Goal: Communication & Community: Answer question/provide support

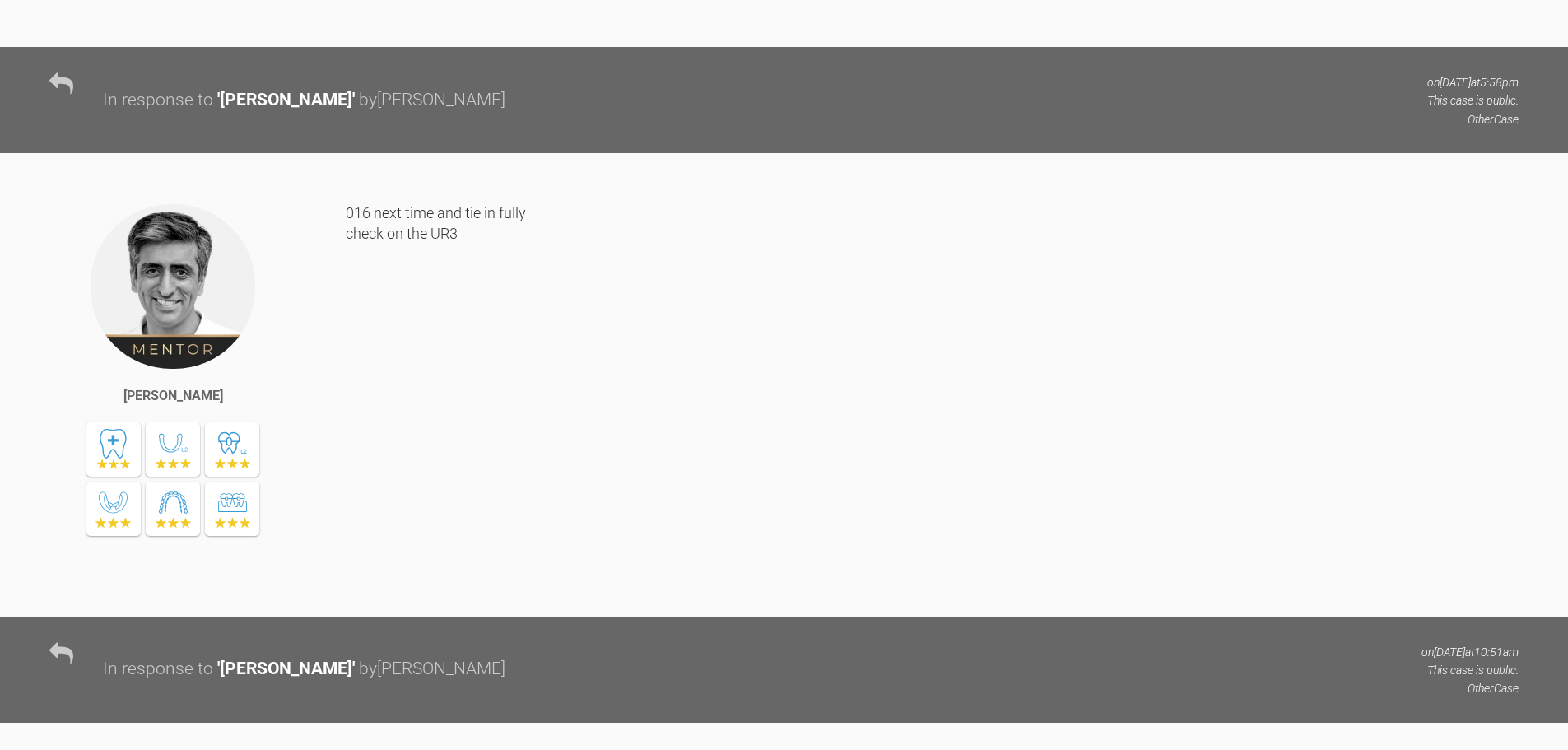
scroll to position [4215, 0]
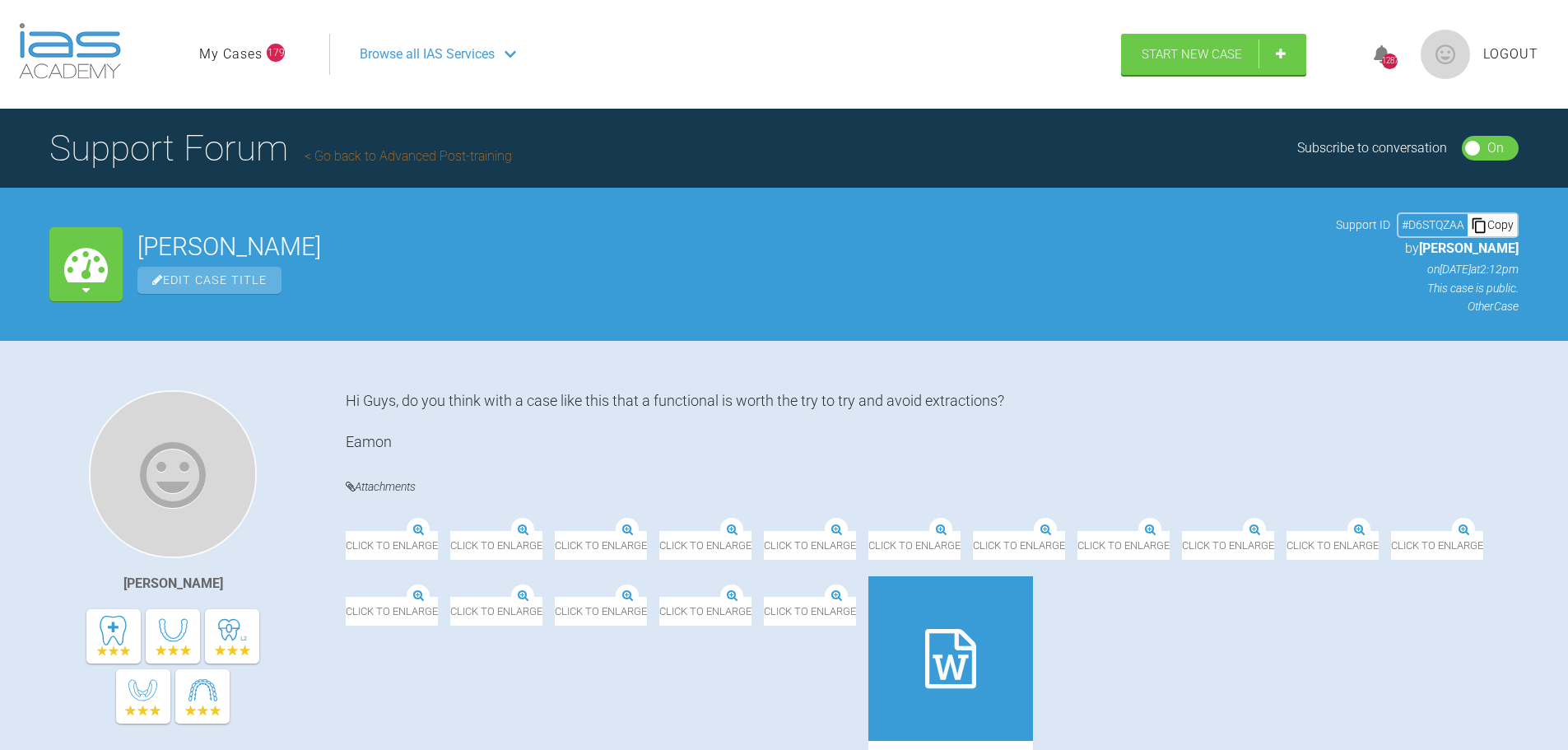
scroll to position [1060, 0]
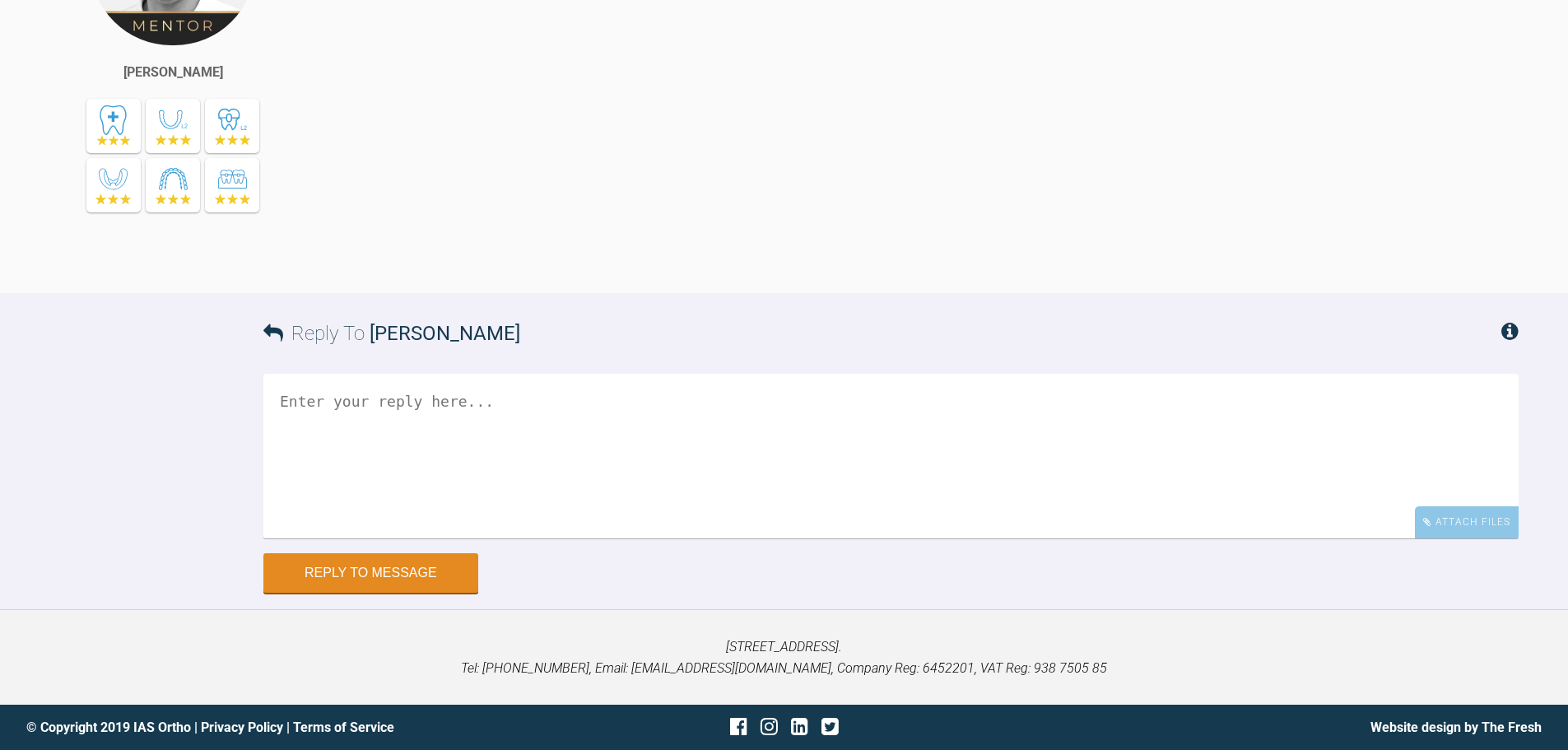
scroll to position [7412, 0]
drag, startPoint x: 1465, startPoint y: 532, endPoint x: 1454, endPoint y: 531, distance: 11.0
click at [1465, 531] on div "Attach Files" at bounding box center [1467, 522] width 104 height 32
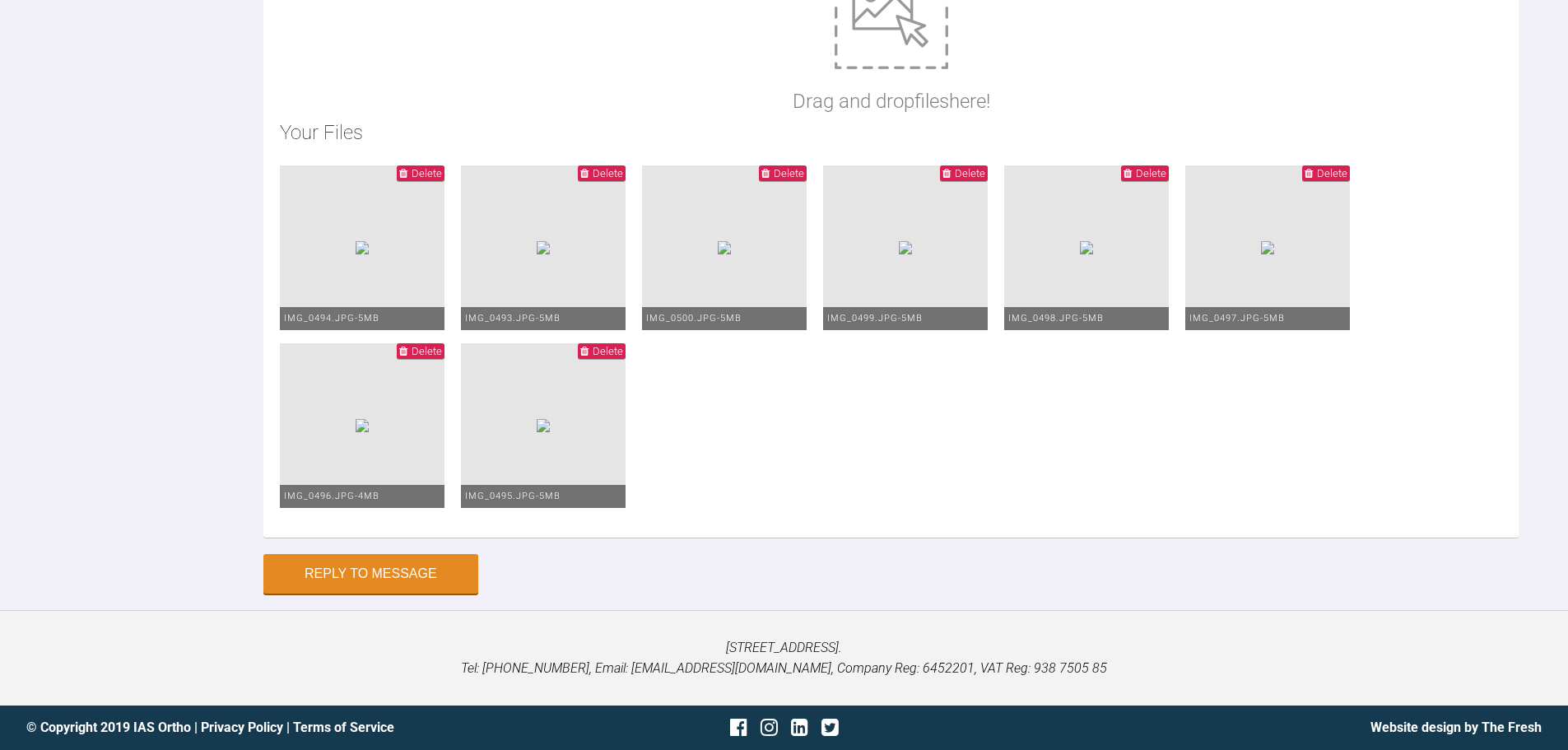
scroll to position [7906, 0]
type textarea "Hi Asif, THis is Lauren today. I have went to 19*25 SS upper and PC UL5/6 under…"
click at [458, 596] on button "Reply to Message" at bounding box center [371, 576] width 215 height 40
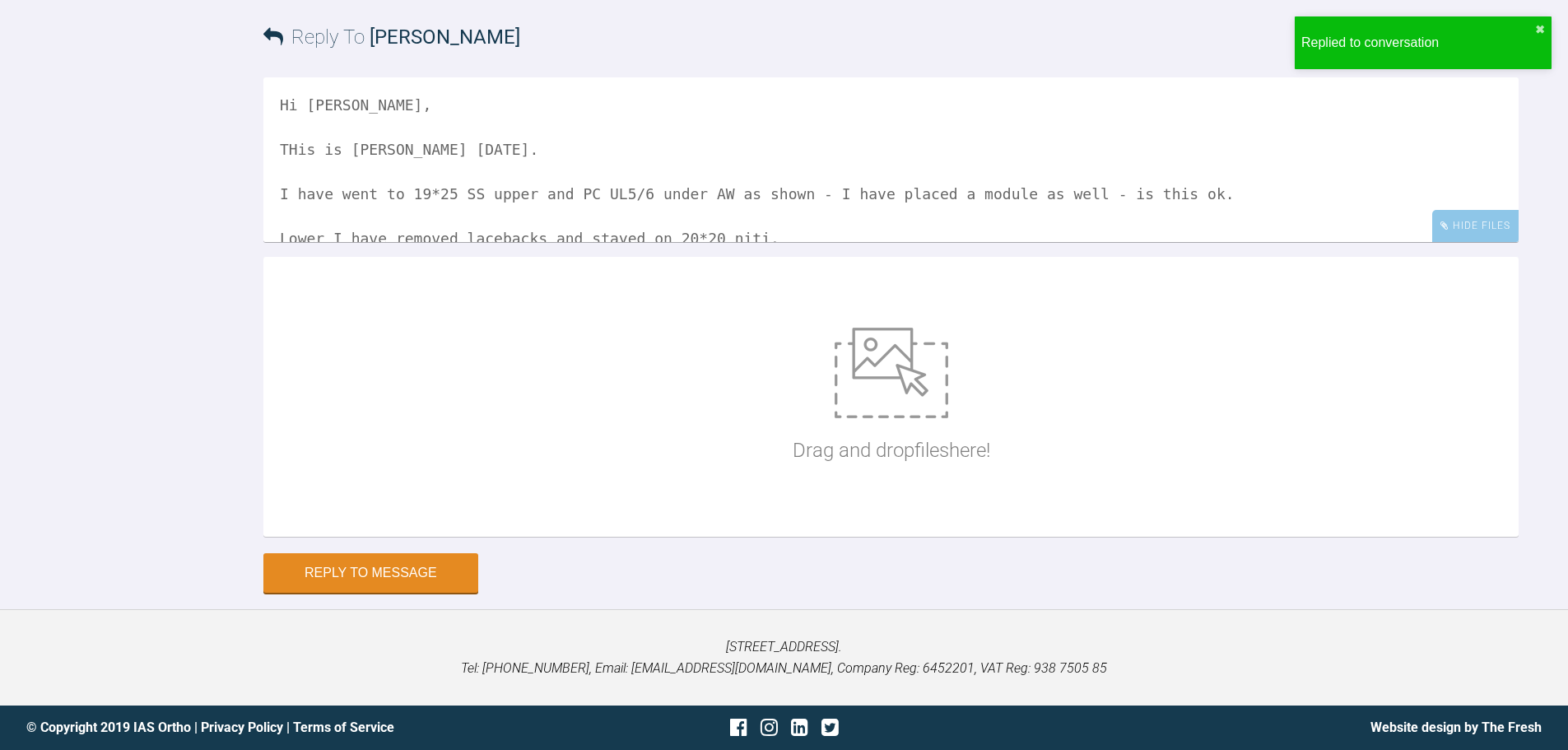
scroll to position [7963, 0]
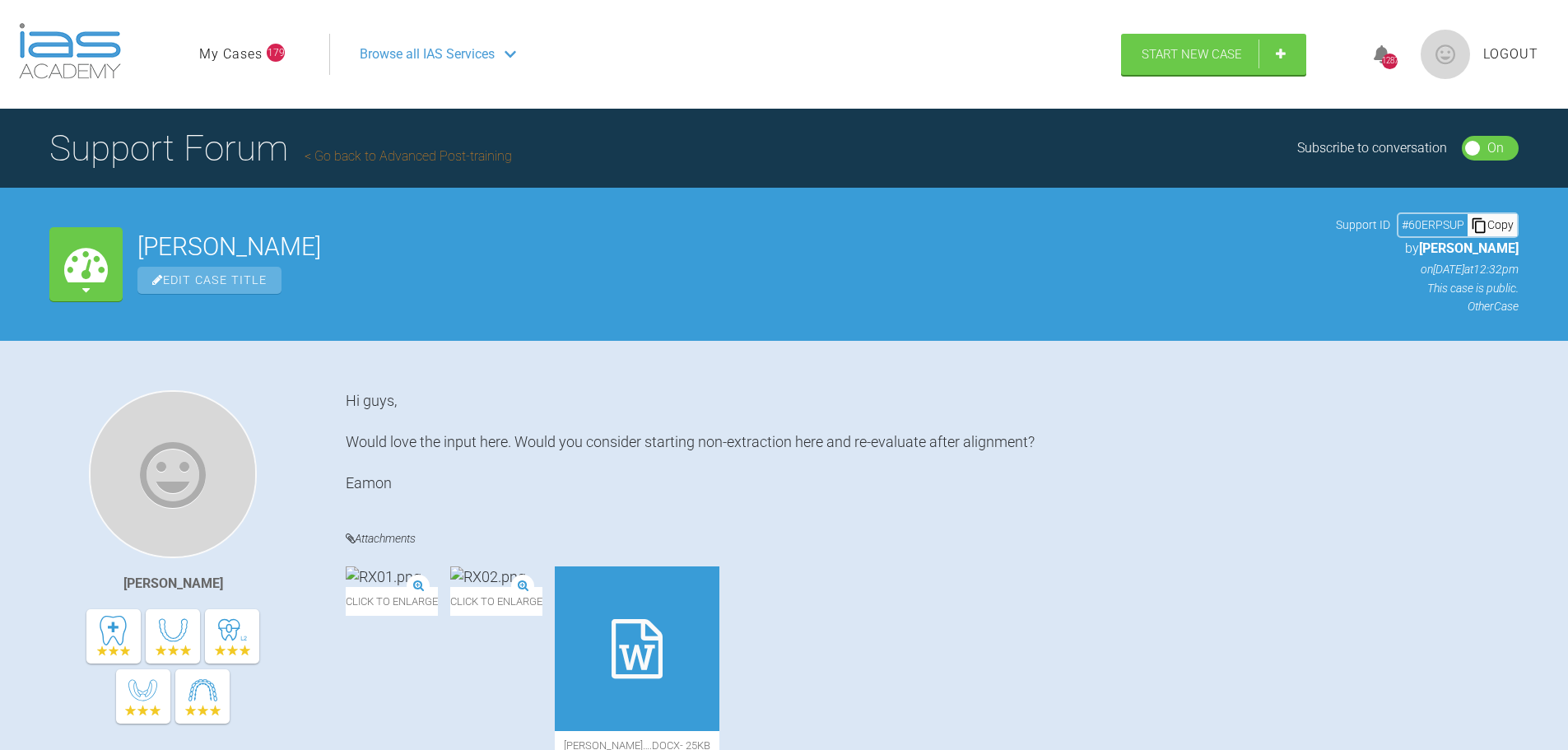
scroll to position [5929, 0]
